Goal: Answer question/provide support

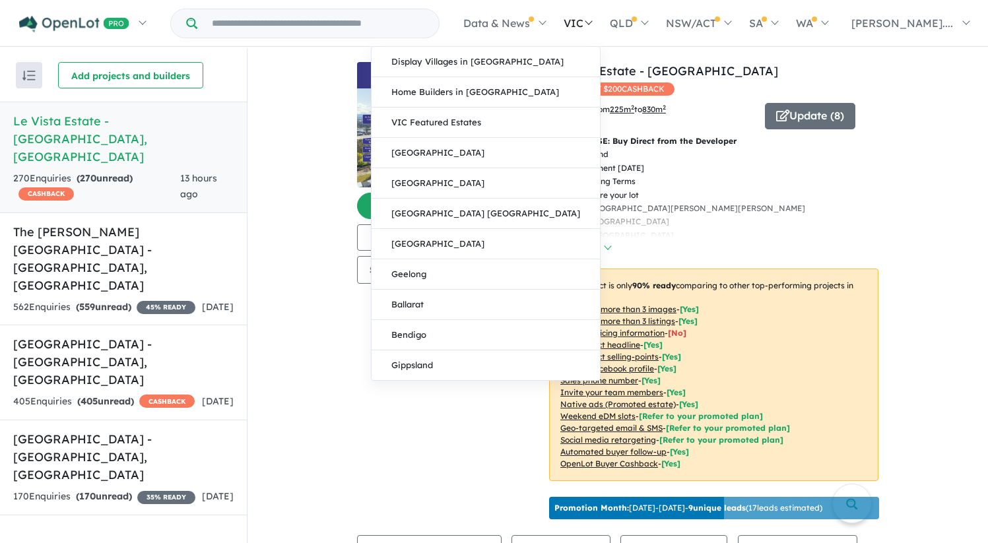
scroll to position [398, 0]
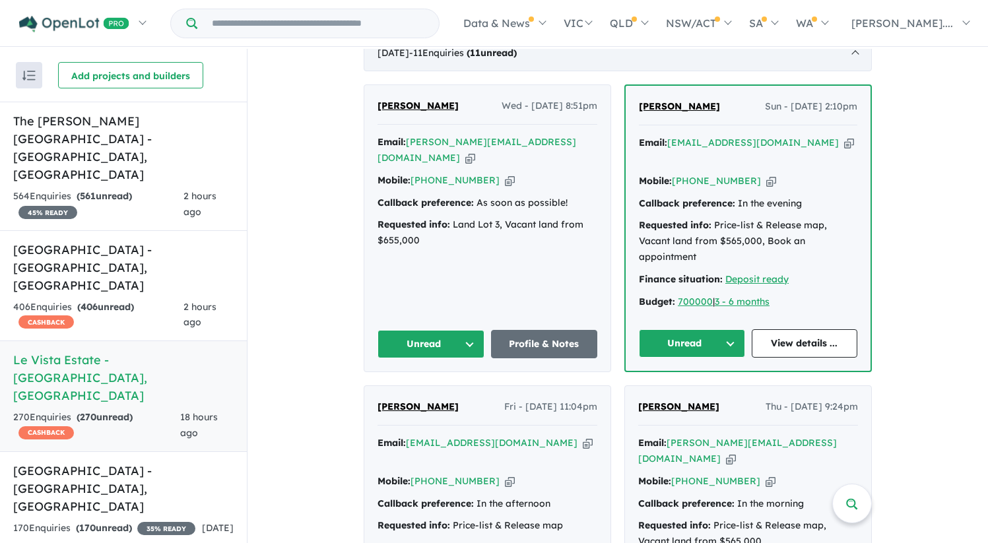
scroll to position [543, 0]
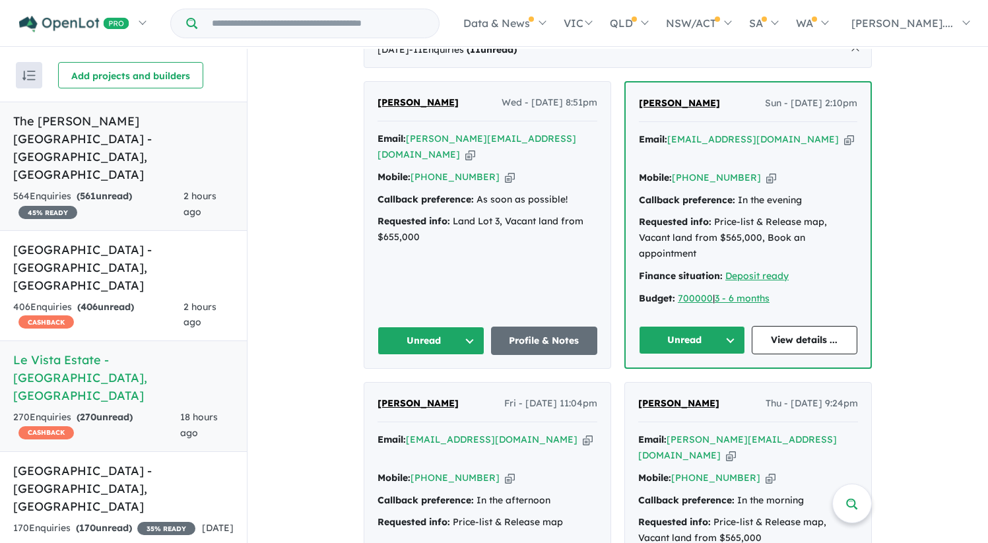
click at [130, 139] on h5 "The Rickard Gardens Estate - Leppington , NSW" at bounding box center [123, 147] width 220 height 71
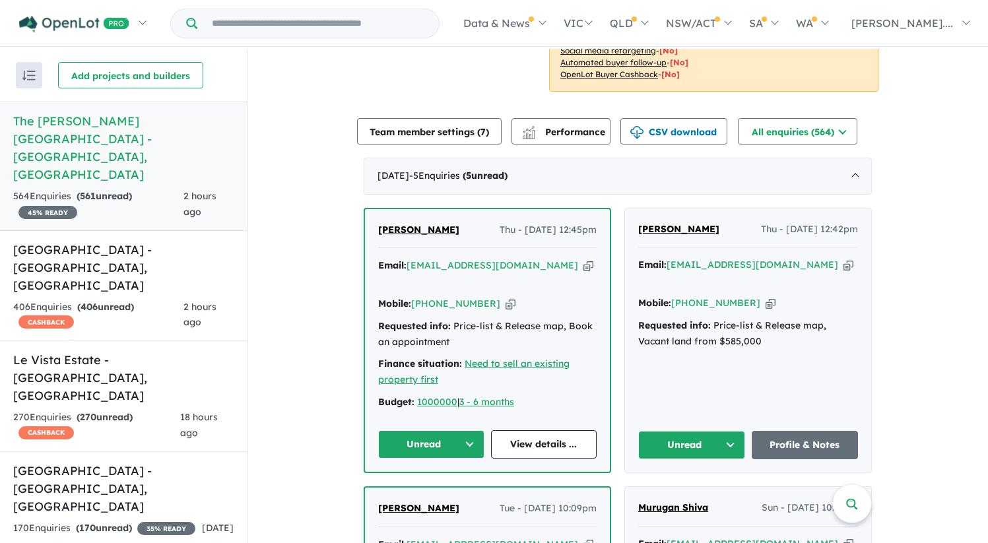
scroll to position [410, 0]
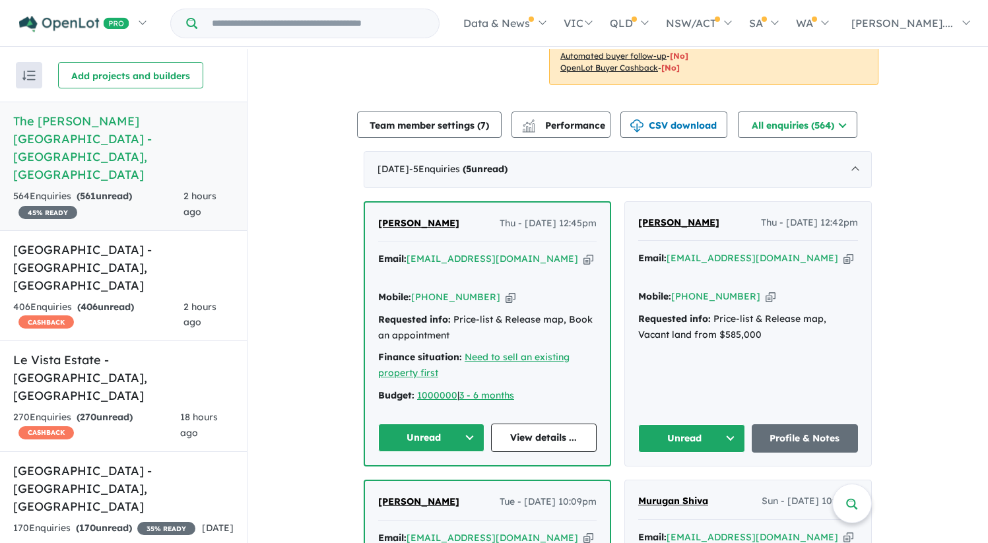
click at [409, 217] on span "[PERSON_NAME]" at bounding box center [418, 223] width 81 height 12
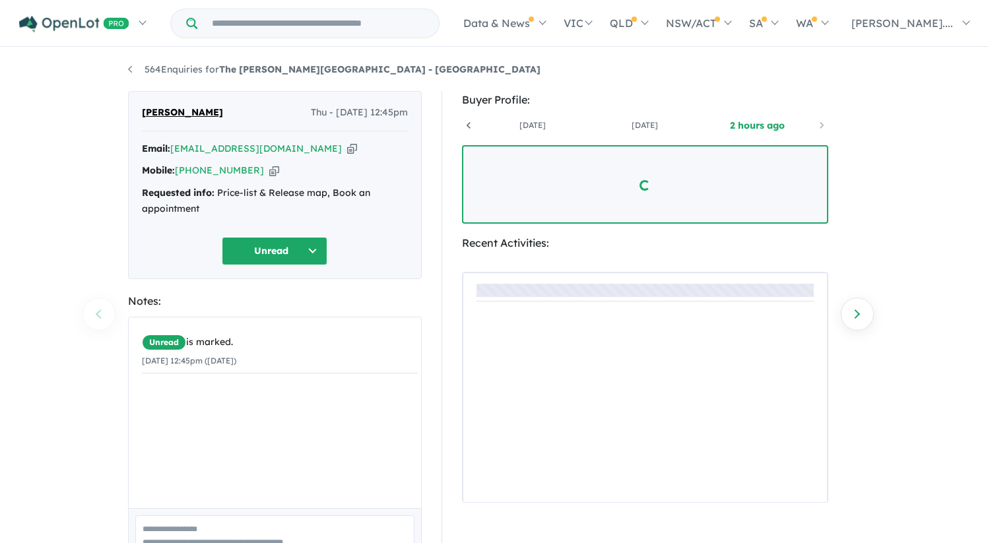
scroll to position [0, 98]
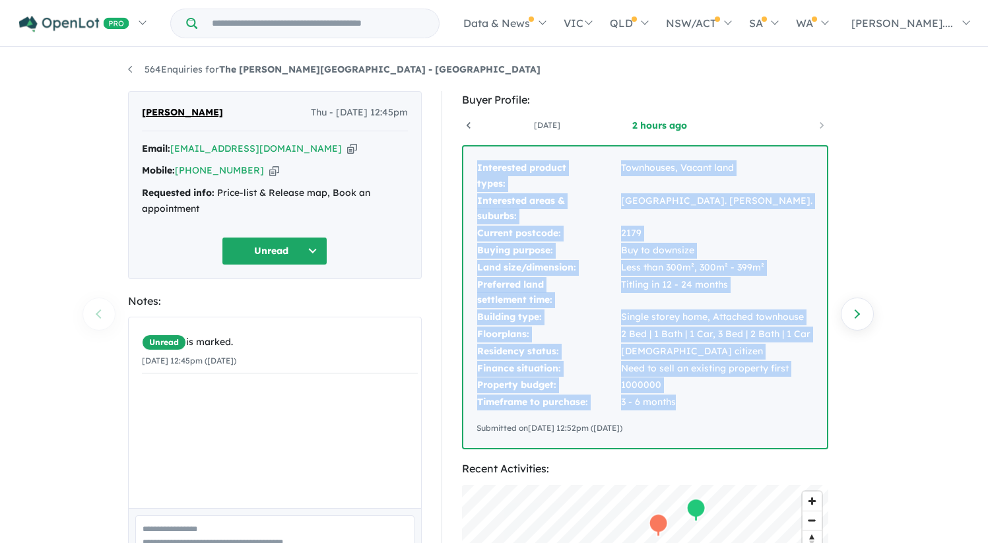
drag, startPoint x: 478, startPoint y: 168, endPoint x: 677, endPoint y: 397, distance: 302.6
click at [677, 397] on tbody "Interested product types: Townhouses, Vacant land Interested areas & suburbs: […" at bounding box center [644, 285] width 336 height 251
copy tbody "Interested product types: Townhouses, Vacant land Interested areas & suburbs: […"
